Goal: Information Seeking & Learning: Learn about a topic

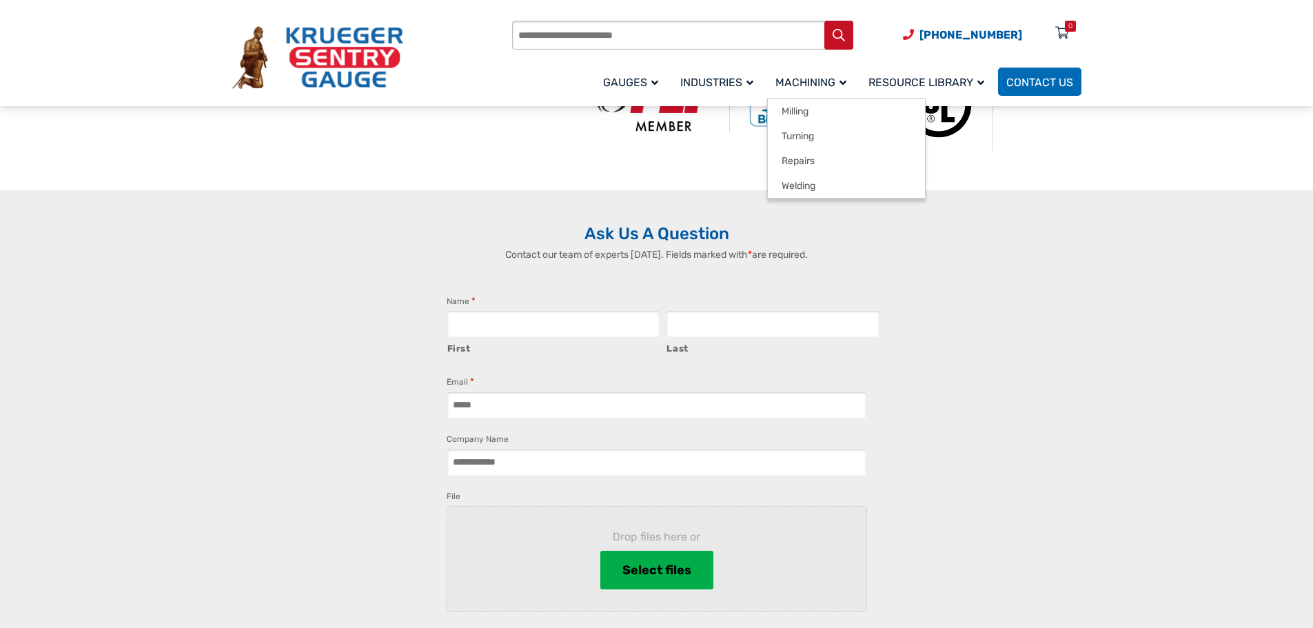
scroll to position [482, 0]
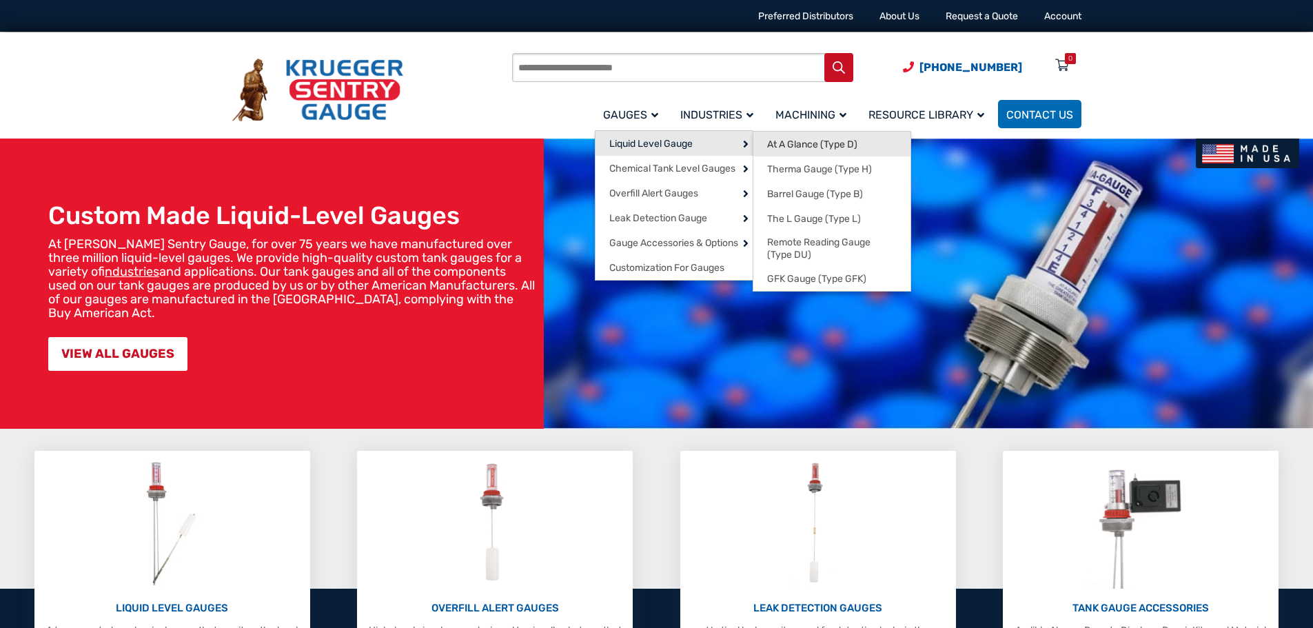
click at [799, 147] on span "At A Glance (Type D)" at bounding box center [812, 144] width 90 height 12
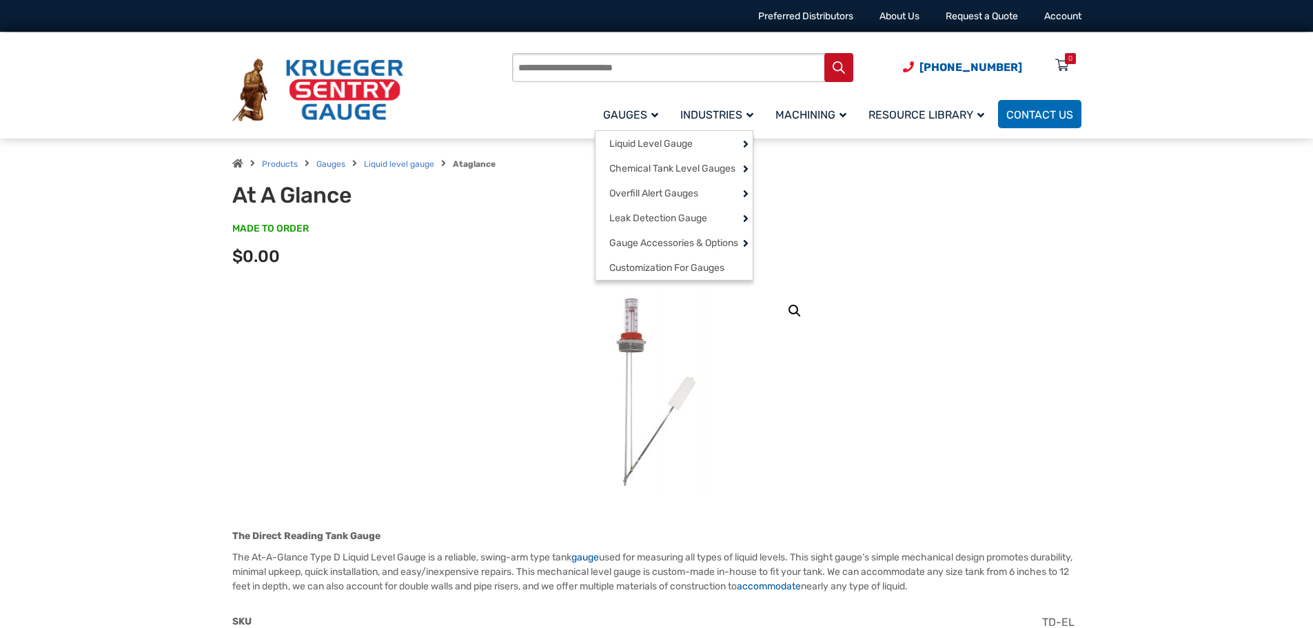
click at [636, 113] on span "Gauges" at bounding box center [630, 114] width 55 height 13
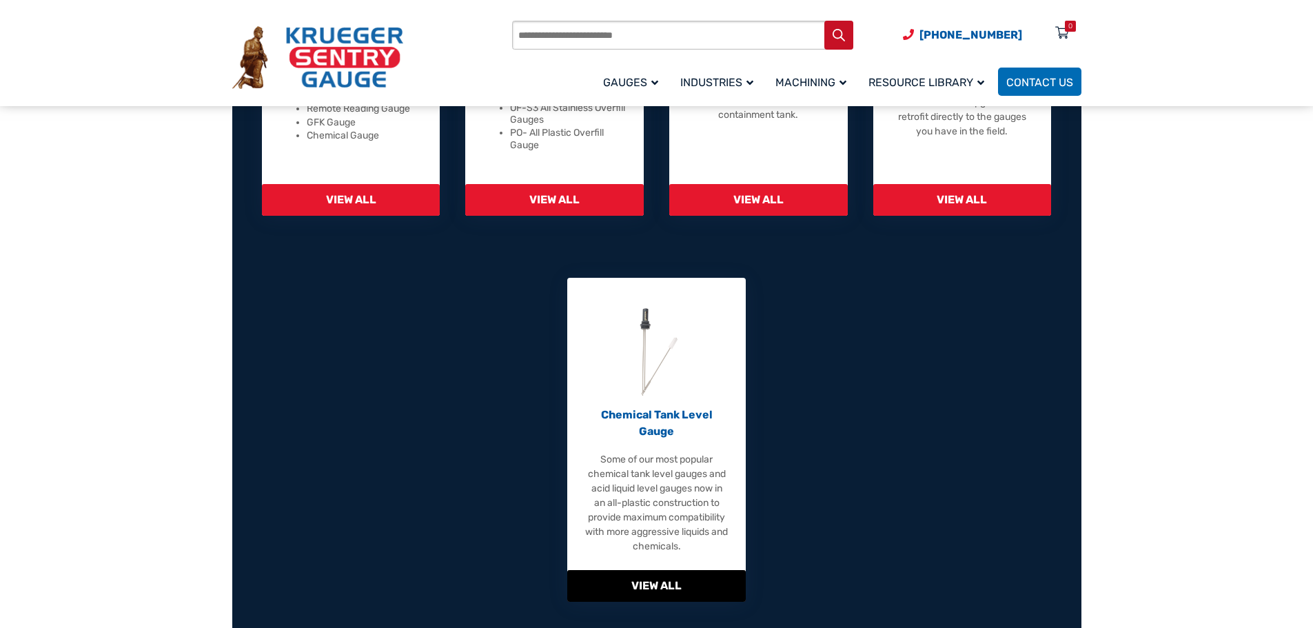
scroll to position [138, 0]
